Goal: Task Accomplishment & Management: Complete application form

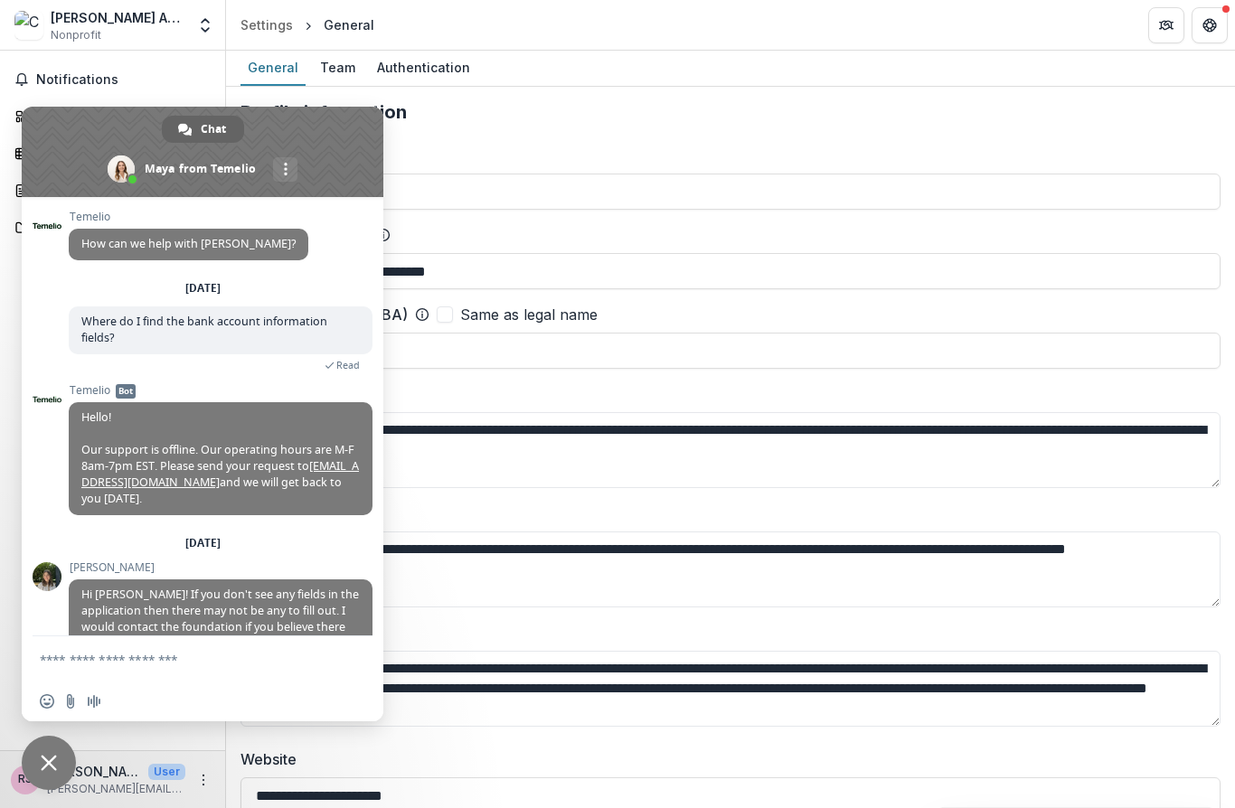
scroll to position [1573, 0]
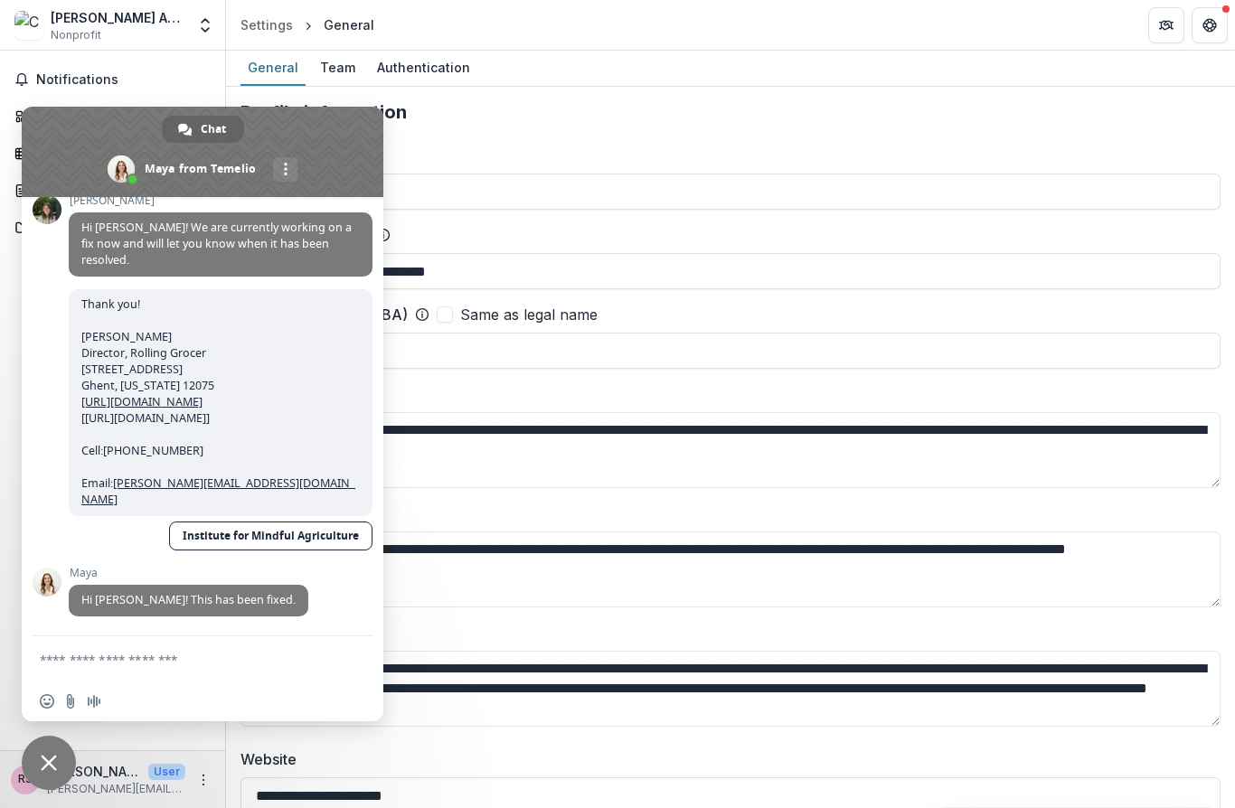
click at [53, 22] on div "[PERSON_NAME] Agricultural Center Inc" at bounding box center [118, 17] width 135 height 19
click at [53, 776] on span "Close chat" at bounding box center [49, 763] width 54 height 54
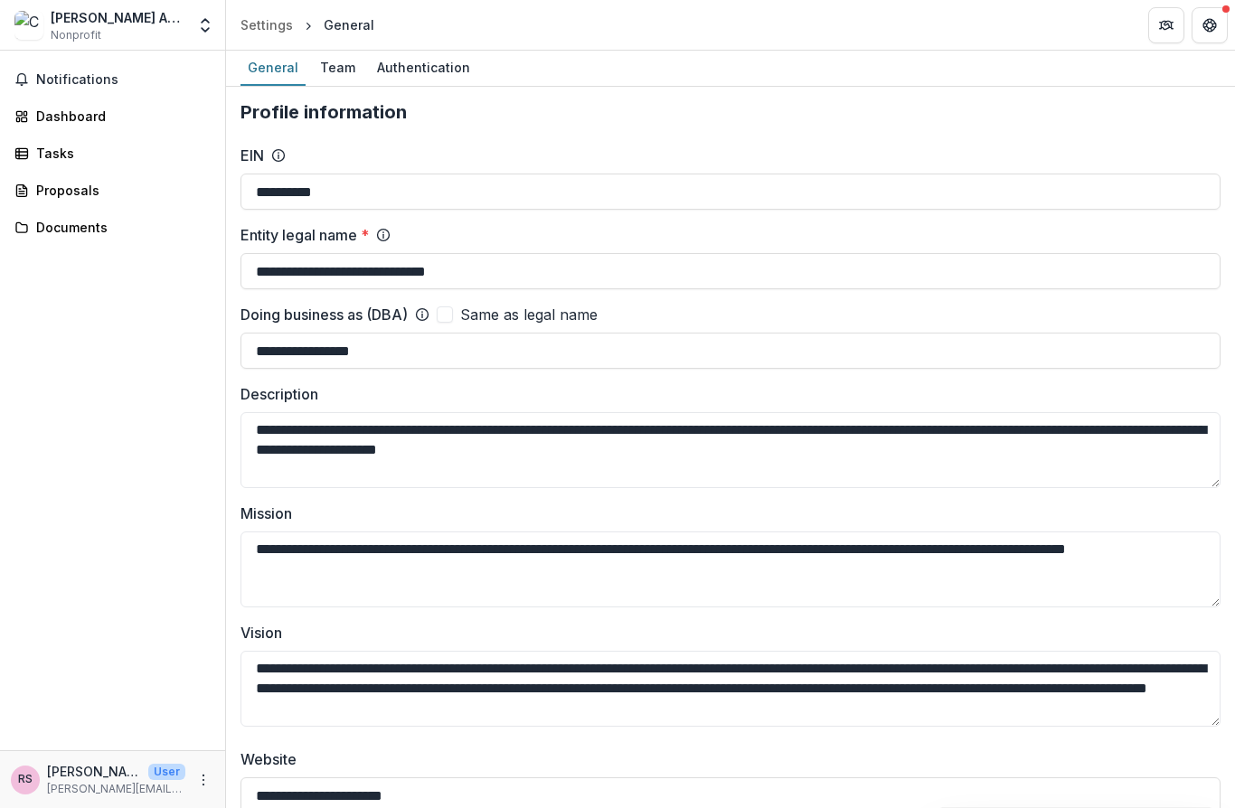
click at [38, 183] on div "Proposals" at bounding box center [119, 190] width 167 height 19
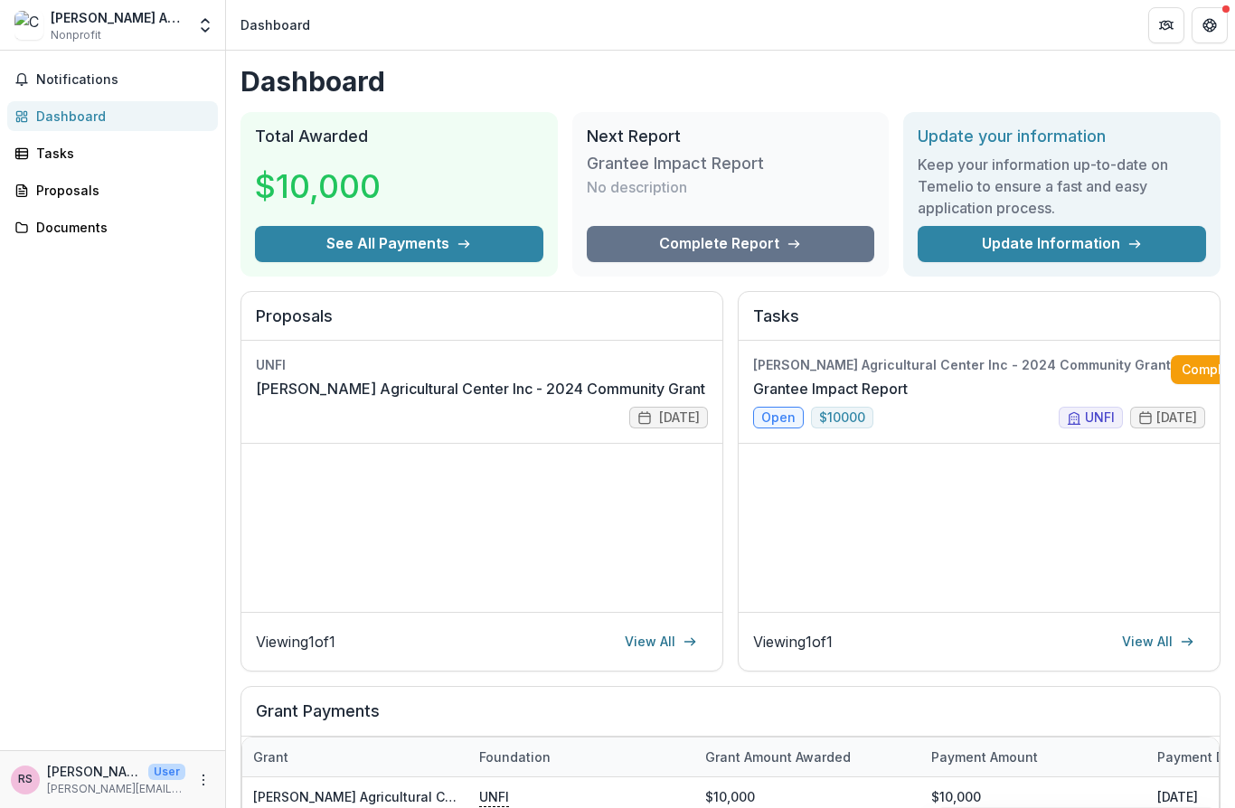
click at [693, 237] on link "Complete Report" at bounding box center [731, 244] width 288 height 36
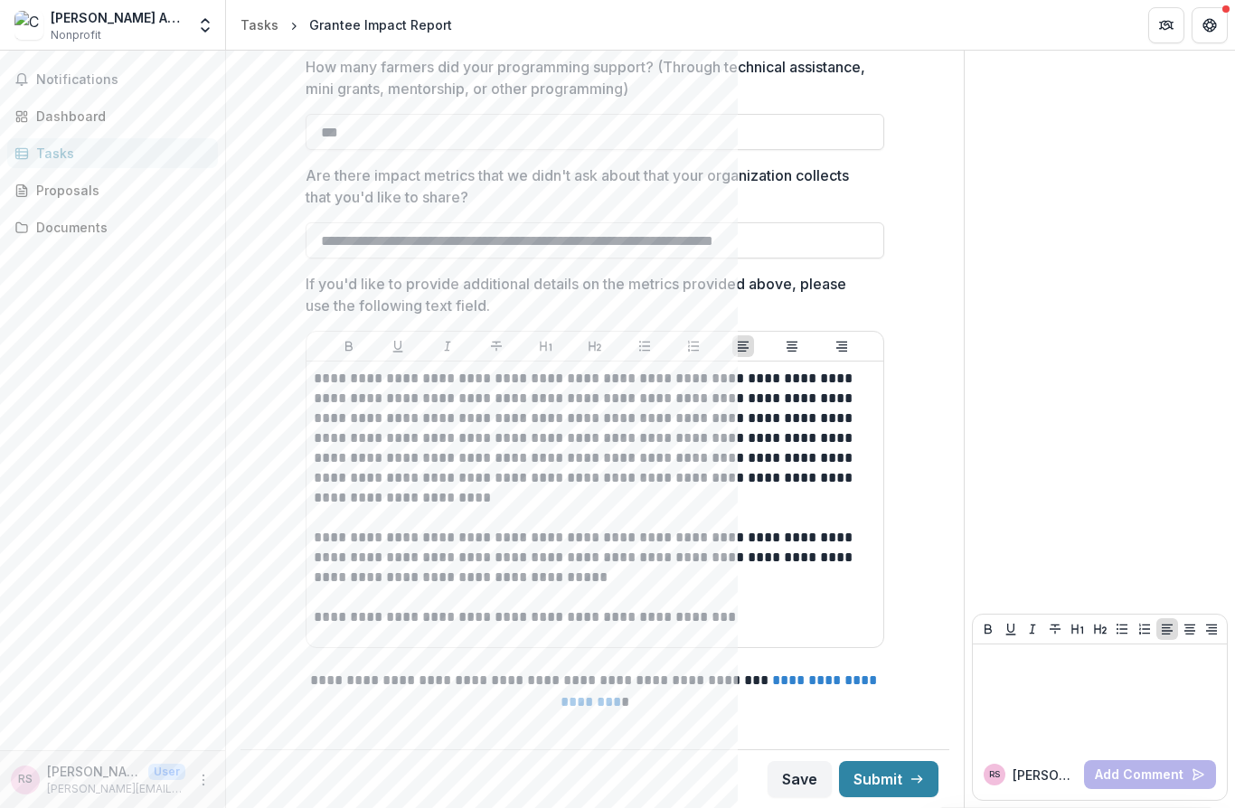
scroll to position [2235, 0]
click at [794, 777] on button "Save" at bounding box center [799, 779] width 64 height 36
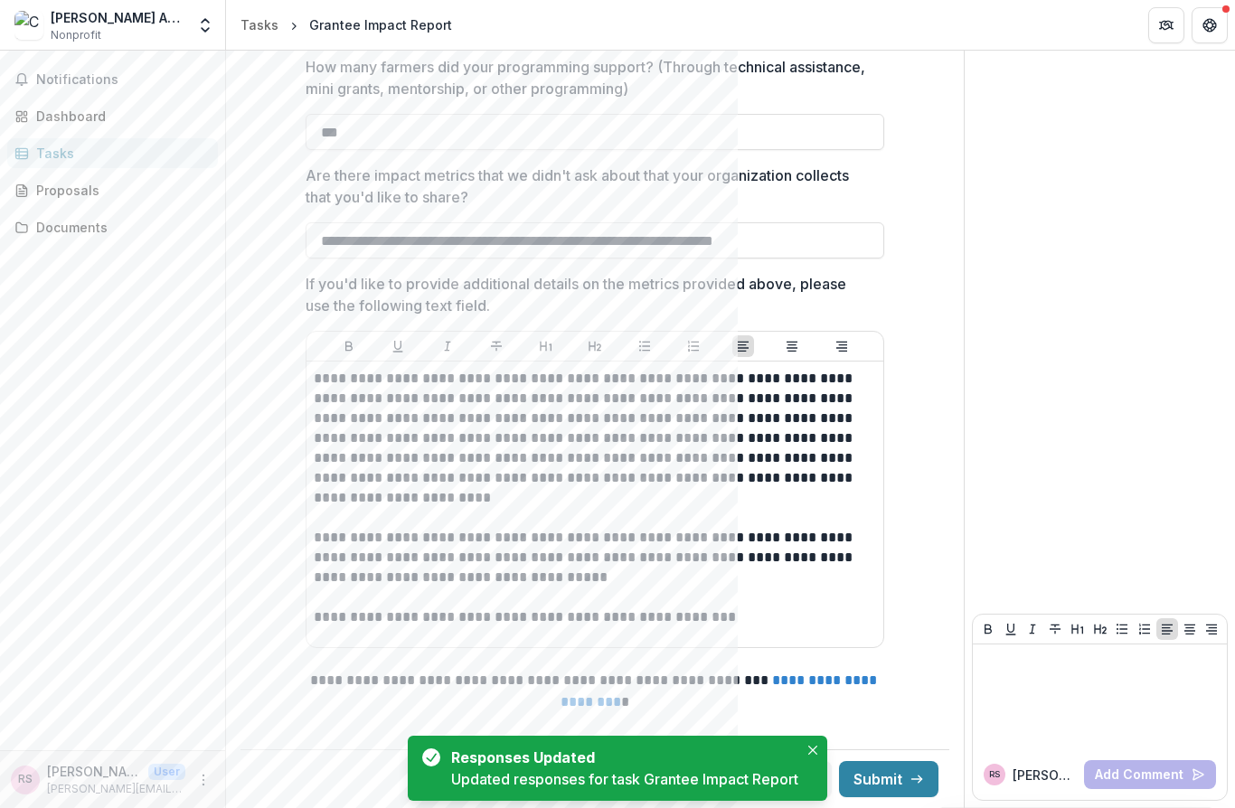
click at [813, 739] on button "Close" at bounding box center [813, 750] width 22 height 22
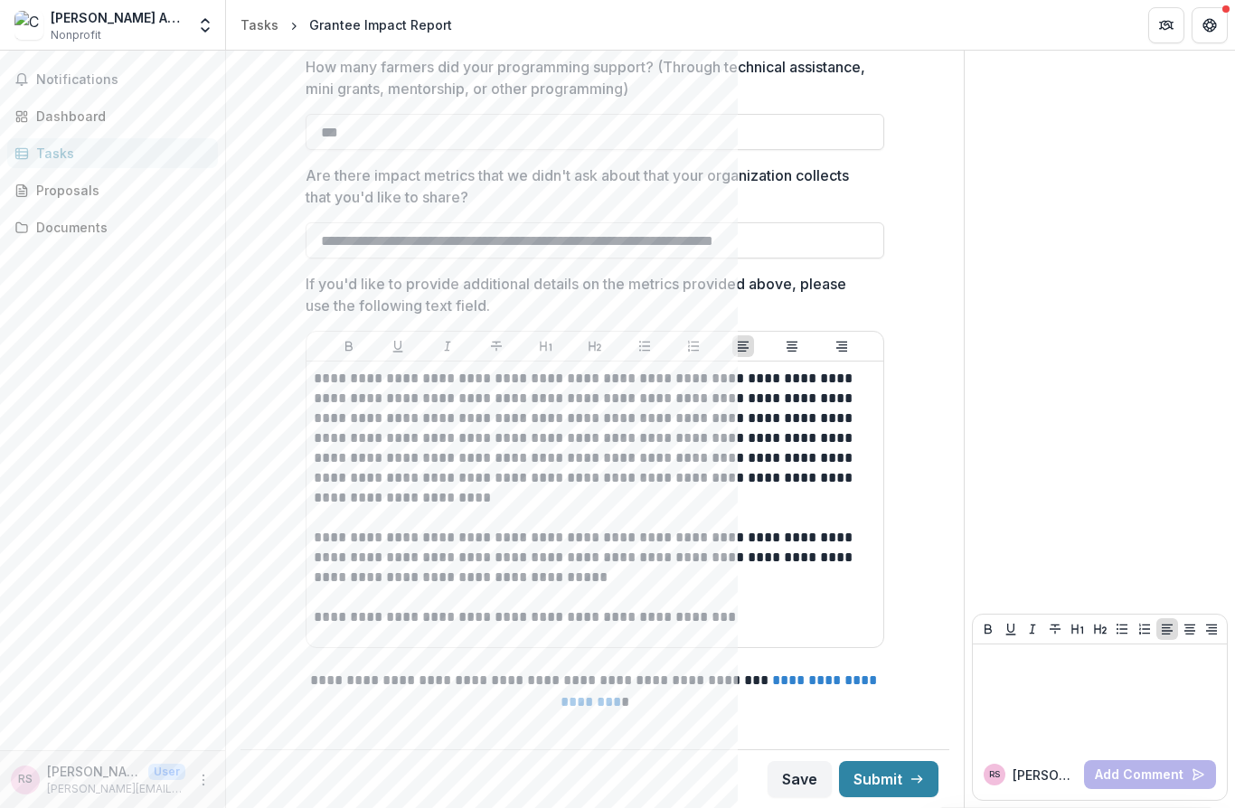
click at [887, 772] on button "Submit" at bounding box center [888, 779] width 99 height 36
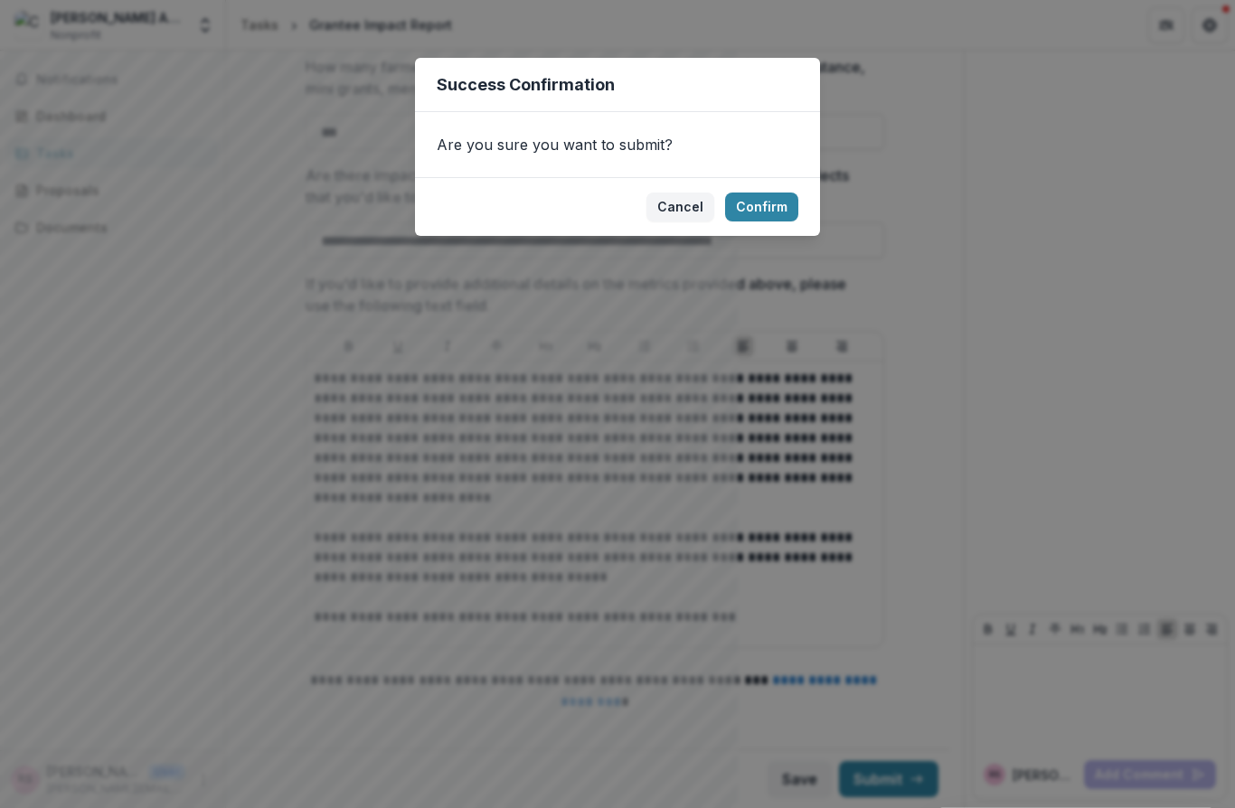
click at [770, 218] on button "Confirm" at bounding box center [761, 207] width 73 height 29
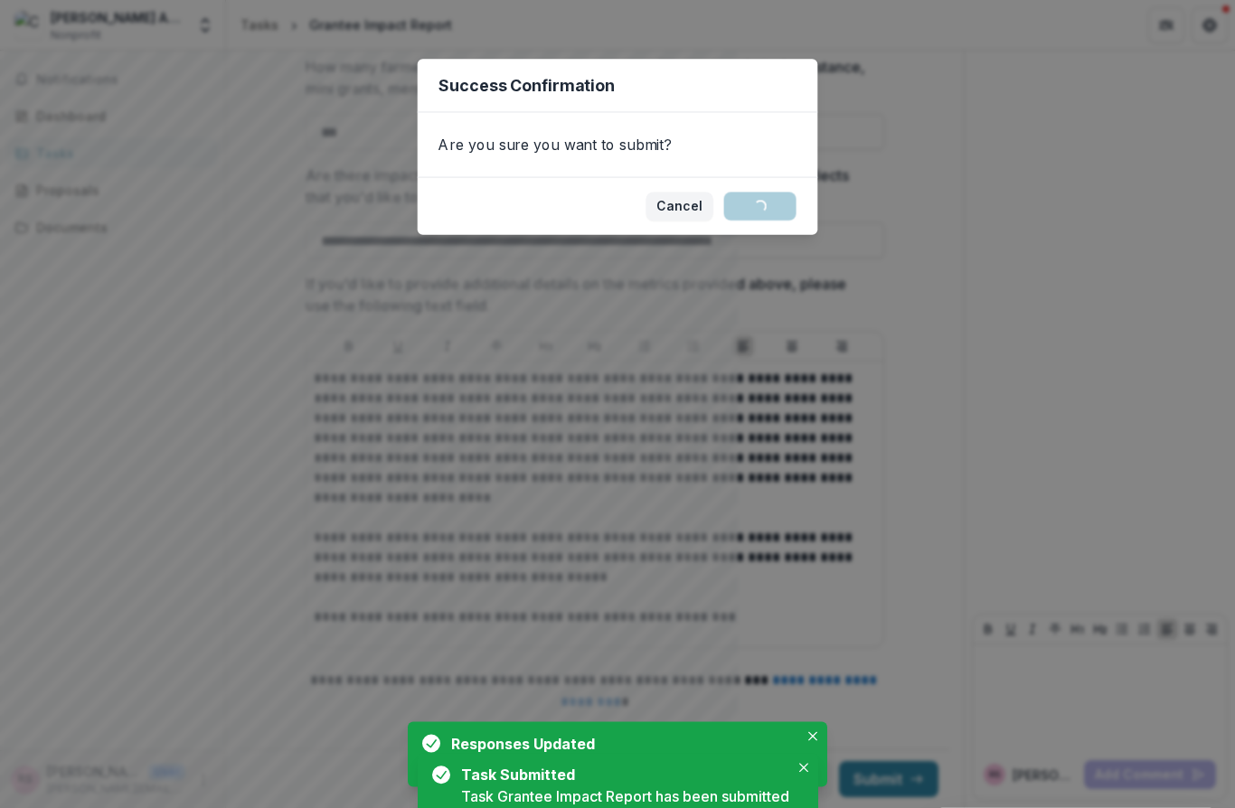
scroll to position [0, 0]
